Goal: Task Accomplishment & Management: Complete application form

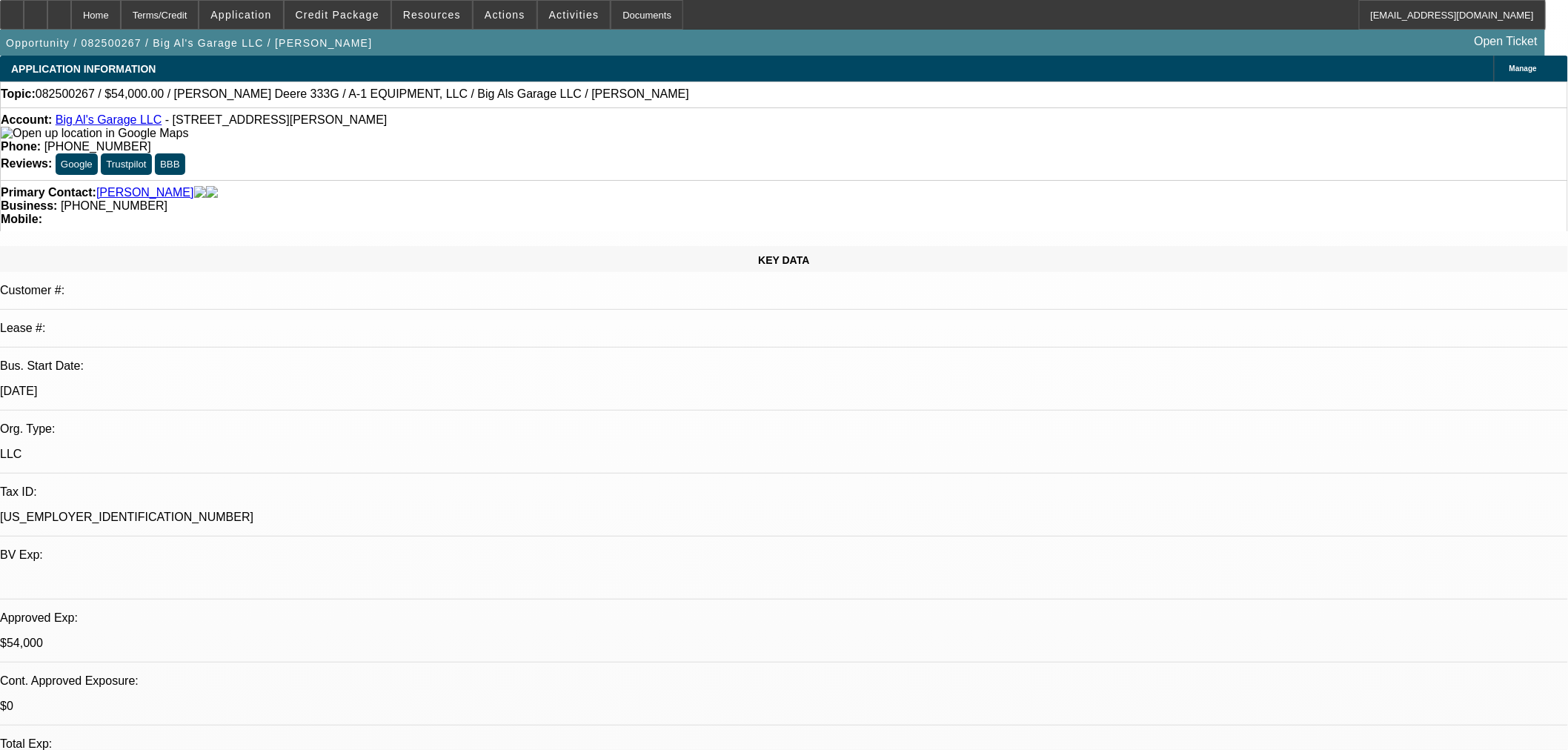
select select "0"
select select "2"
select select "0"
select select "6"
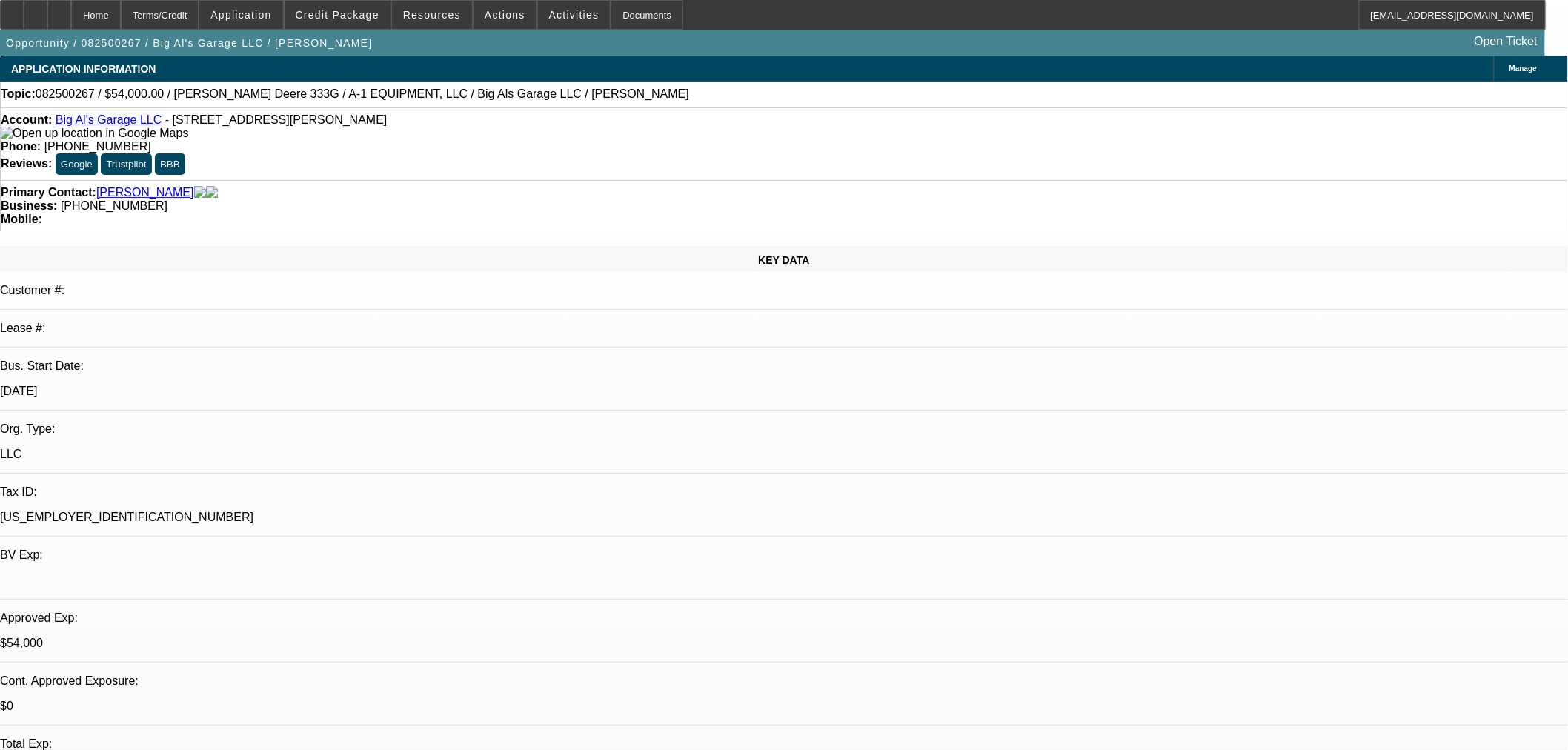
select select "0"
select select "2"
select select "0"
select select "6"
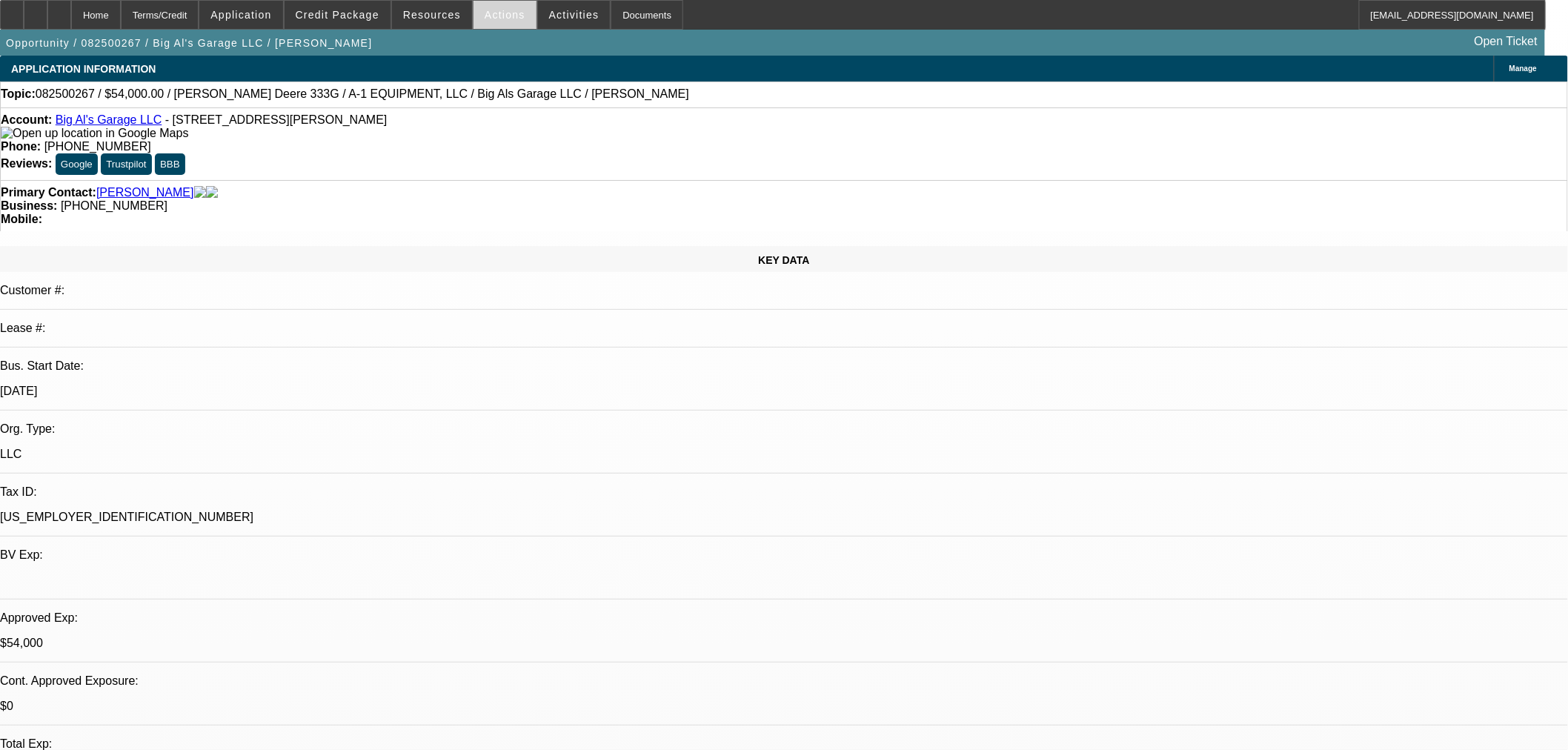
click at [485, 13] on span "Actions" at bounding box center [505, 15] width 40 height 12
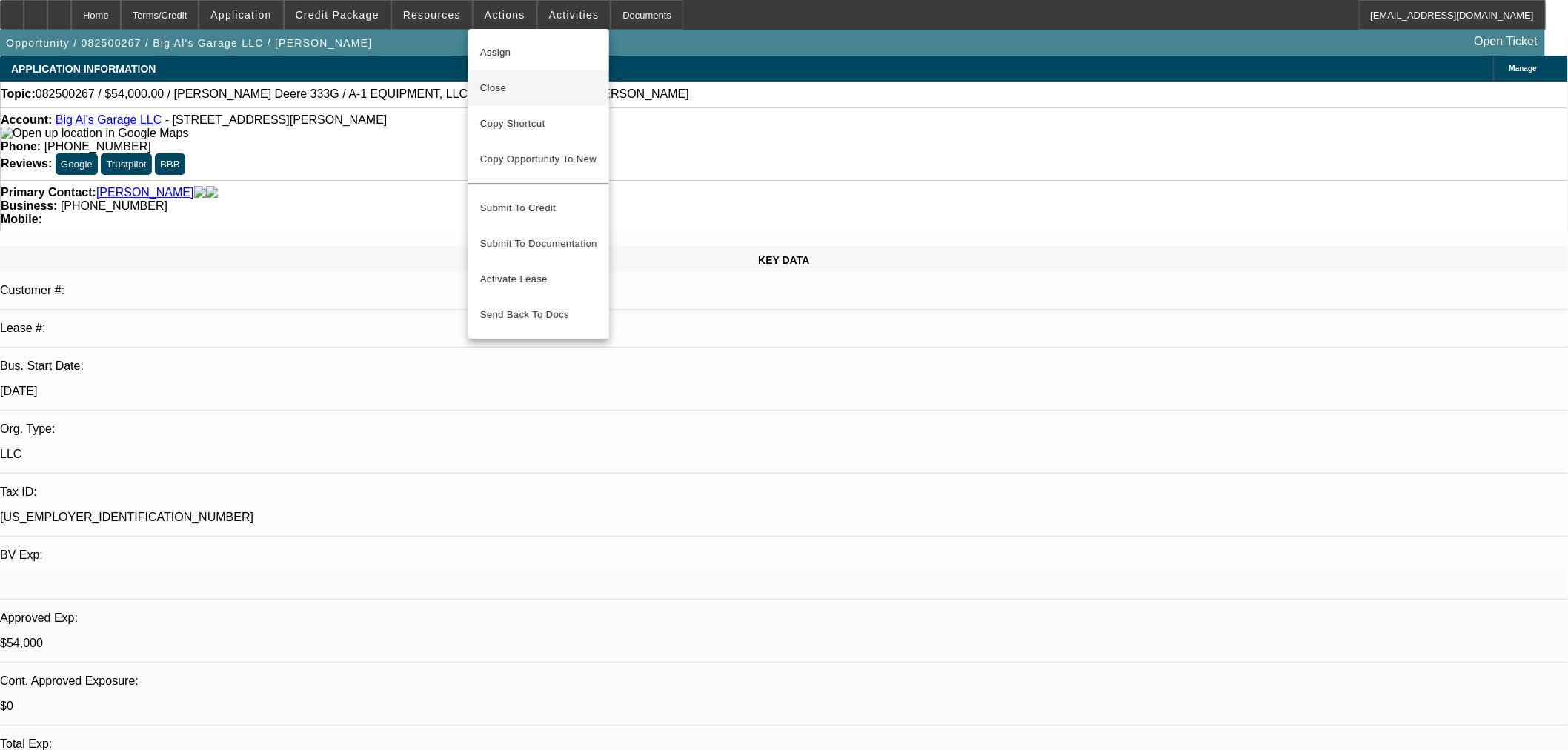
drag, startPoint x: 506, startPoint y: 78, endPoint x: 755, endPoint y: 124, distance: 253.2
click at [506, 80] on span "Close" at bounding box center [538, 88] width 117 height 18
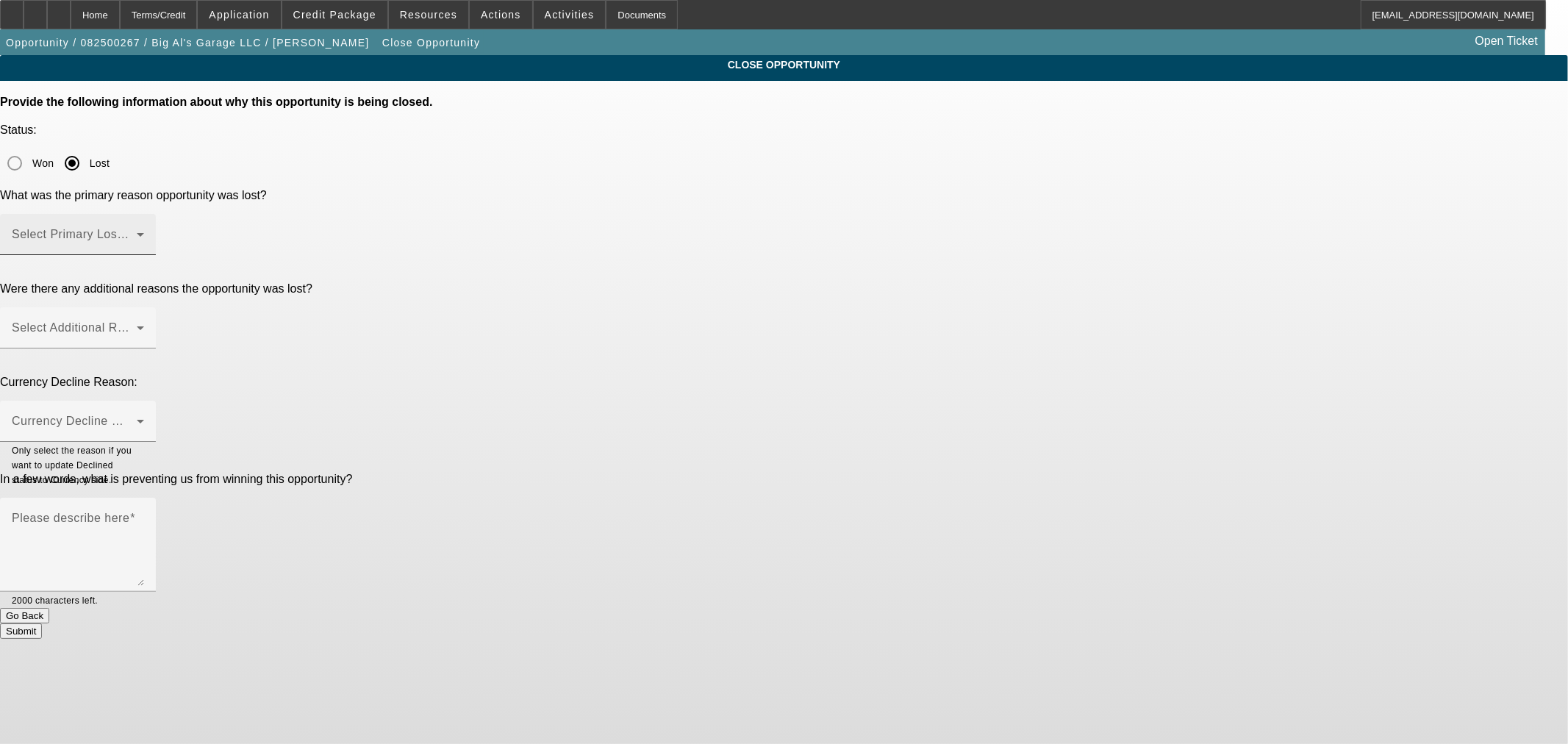
click at [144, 214] on div "Select Primary Lost Reason" at bounding box center [78, 234] width 132 height 41
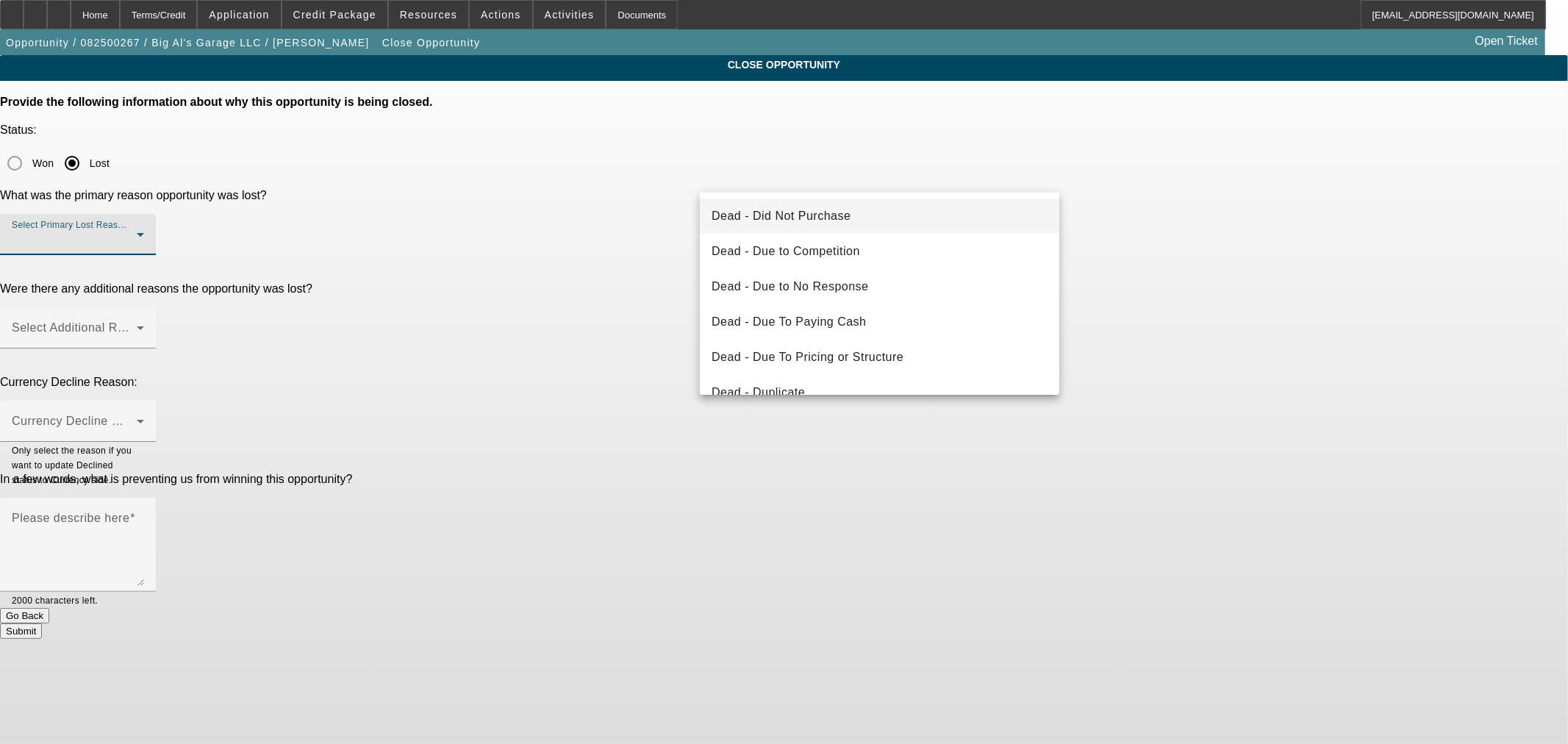
click at [840, 222] on span "Dead - Did Not Purchase" at bounding box center [781, 216] width 139 height 18
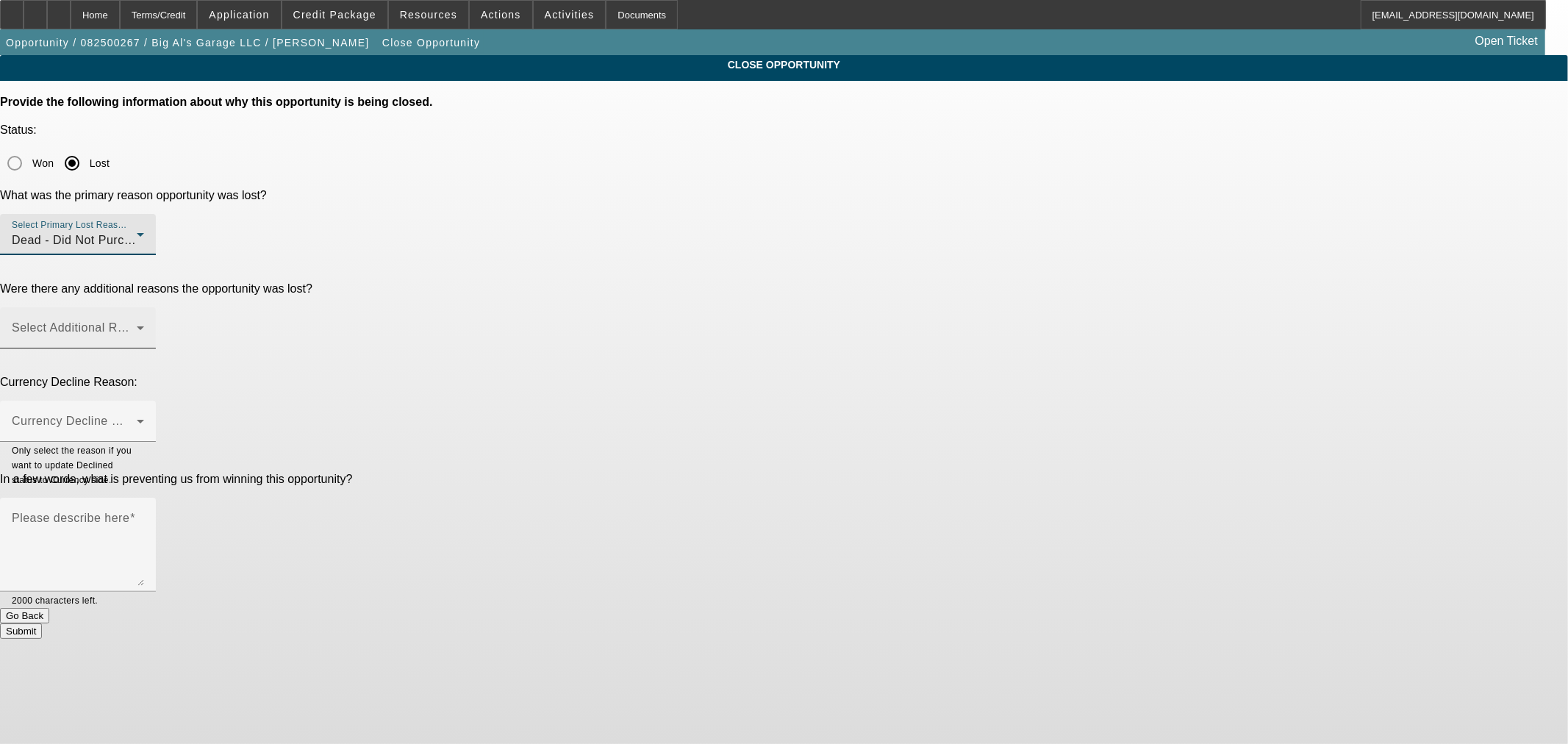
click at [137, 325] on span at bounding box center [74, 334] width 125 height 18
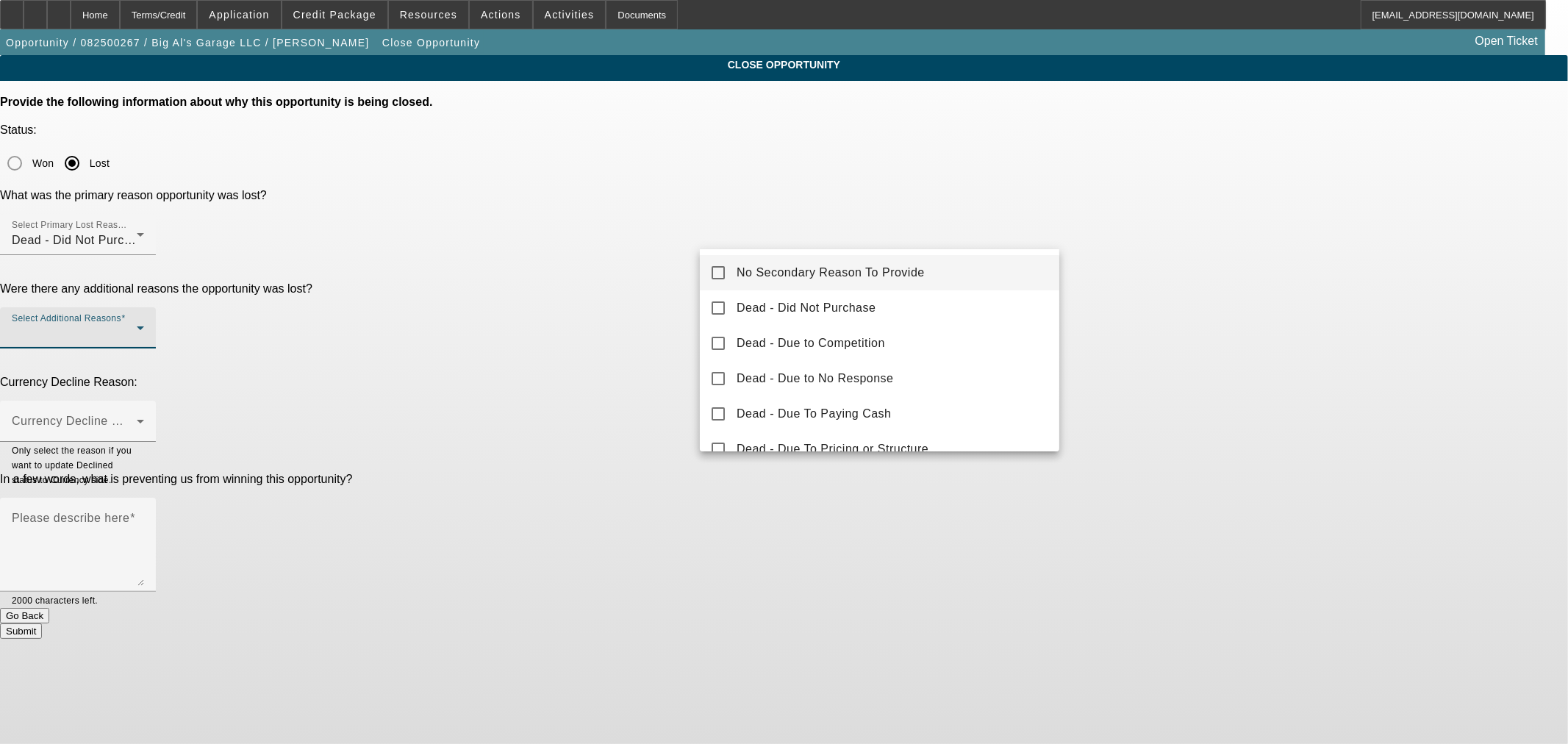
click at [756, 268] on span "No Secondary Reason To Provide" at bounding box center [830, 273] width 188 height 18
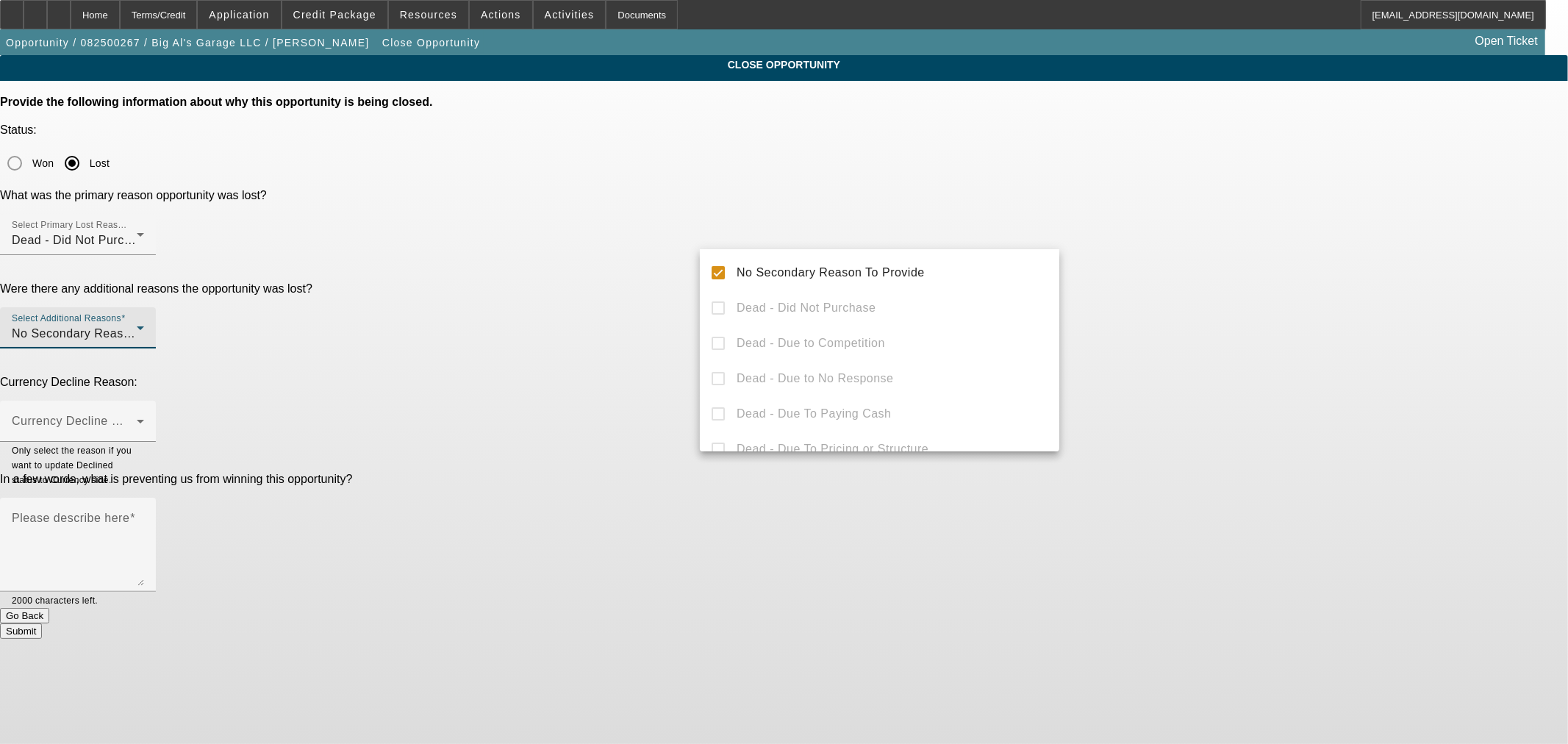
click at [625, 271] on div at bounding box center [784, 372] width 1568 height 744
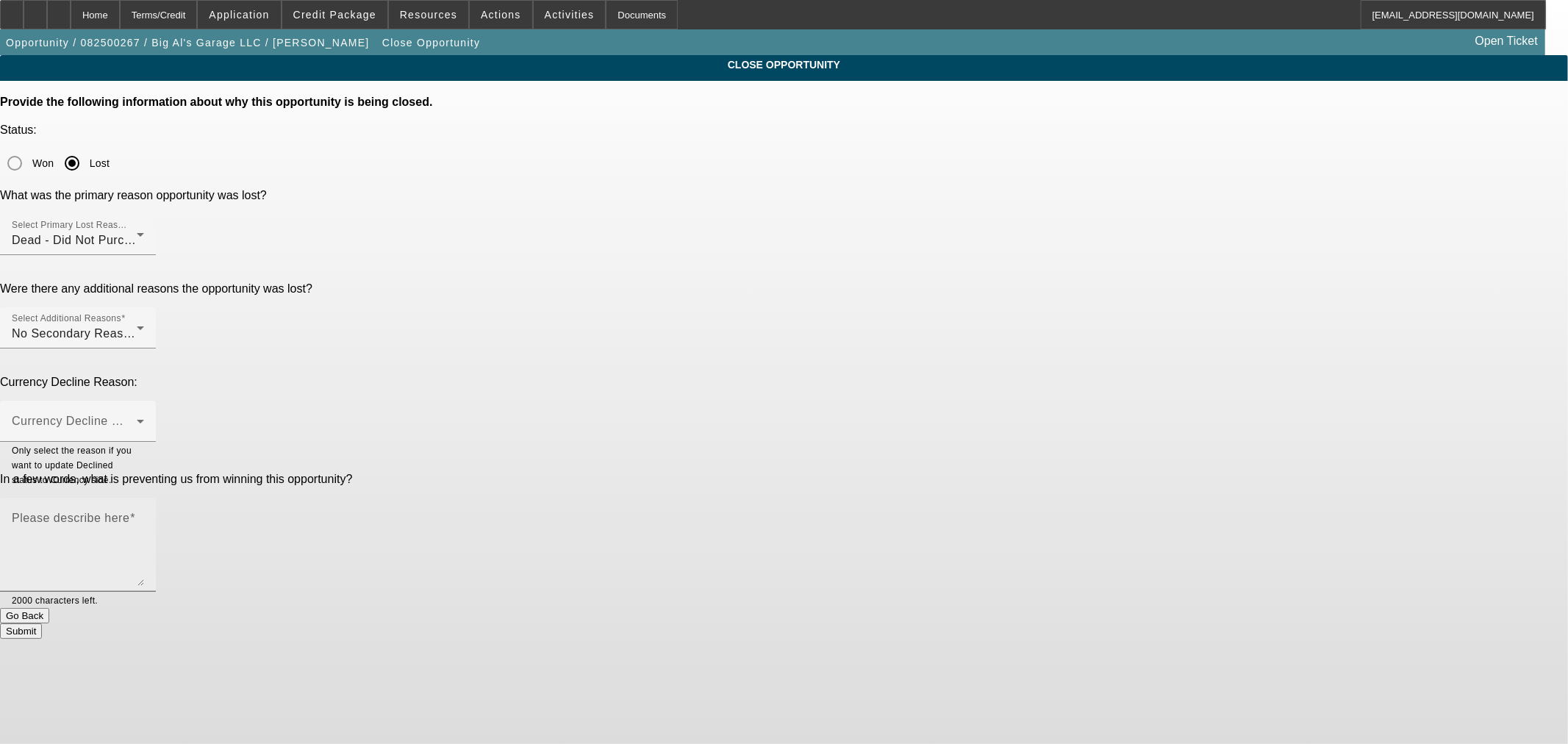
click at [144, 498] on div "Please describe here" at bounding box center [78, 545] width 132 height 94
type textarea "Rep said it sounded like they are not moving forward. Can reopen if they come b…"
click at [42, 624] on button "Submit" at bounding box center [21, 631] width 42 height 15
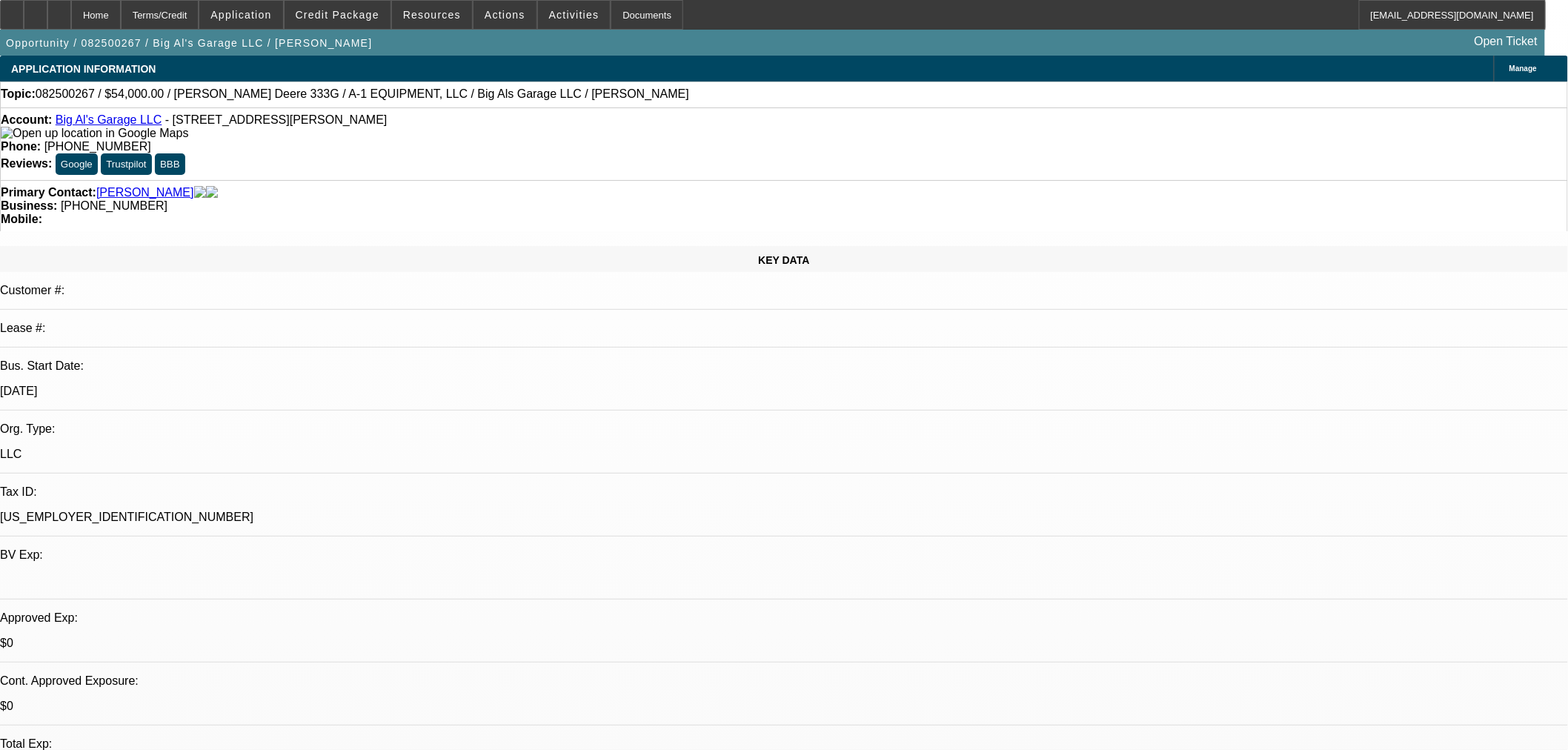
select select "0"
select select "2"
select select "0"
select select "6"
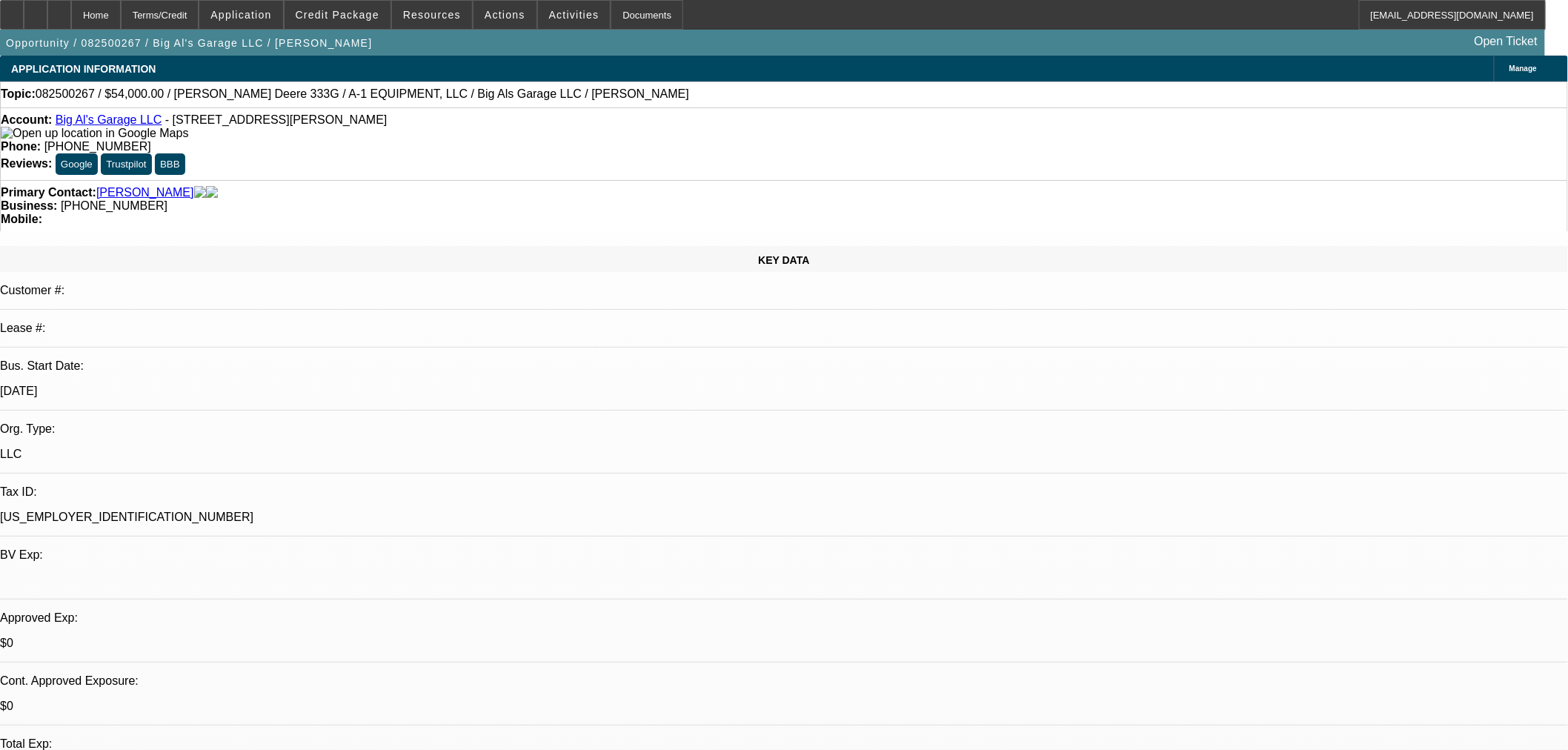
select select "0"
select select "2"
select select "0"
select select "6"
